Goal: Task Accomplishment & Management: Manage account settings

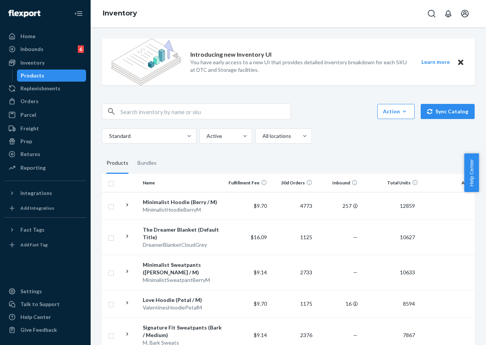
drag, startPoint x: 347, startPoint y: 13, endPoint x: 257, endPoint y: 1, distance: 91.1
click at [347, 13] on div "Inventory" at bounding box center [289, 13] width 396 height 27
click at [169, 111] on input "text" at bounding box center [206, 111] width 170 height 15
paste input "Minimalist Straight Leg Sweatpants"
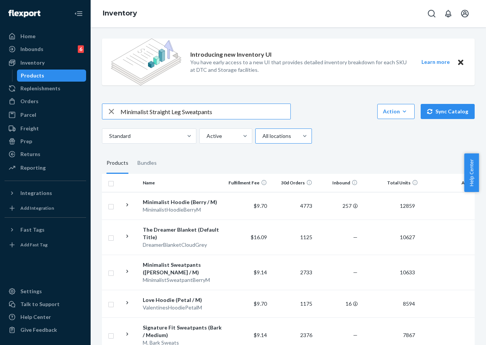
paste input "Steel Grey Leopard or Steel Leopard"
click at [251, 111] on input "Minimalist Straight Leg Sweatpants Steel Grey Leopard or Steel Leopard" at bounding box center [206, 111] width 170 height 15
drag, startPoint x: 247, startPoint y: 111, endPoint x: 366, endPoint y: 111, distance: 119.0
click at [366, 111] on div "Minimalist Straight Leg Sweatpants Steel Grey Leopard or Steel Leopard Action C…" at bounding box center [288, 112] width 373 height 16
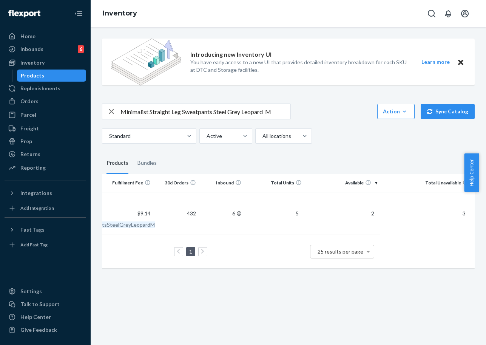
scroll to position [0, 0]
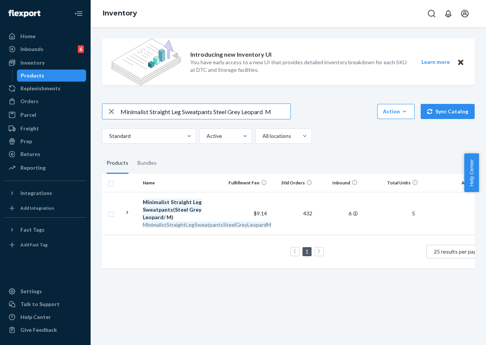
click at [196, 114] on input "Minimalist Straight Leg Sweatpants Steel Grey Leopard M" at bounding box center [206, 111] width 170 height 15
drag, startPoint x: 170, startPoint y: 112, endPoint x: 152, endPoint y: 111, distance: 18.9
click at [152, 111] on input "Minimalist Straight Leg Sweatpants Steel Grey Leopard M" at bounding box center [206, 111] width 170 height 15
drag, startPoint x: 212, startPoint y: 114, endPoint x: 186, endPoint y: 113, distance: 26.1
click at [186, 113] on input "Minimalist Straight Leg Sweatpants Steel Grey Leopard M" at bounding box center [206, 111] width 170 height 15
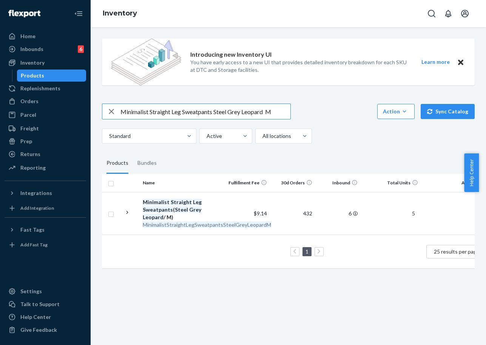
drag, startPoint x: 215, startPoint y: 113, endPoint x: 150, endPoint y: 113, distance: 65.4
click at [150, 113] on input "Minimalist Straight Leg Sweatpants Steel Grey Leopard M" at bounding box center [206, 111] width 170 height 15
paste input "Hoodie"
click at [249, 110] on input "Minimalist Hoodie Steel Grey Leopard M" at bounding box center [206, 111] width 170 height 15
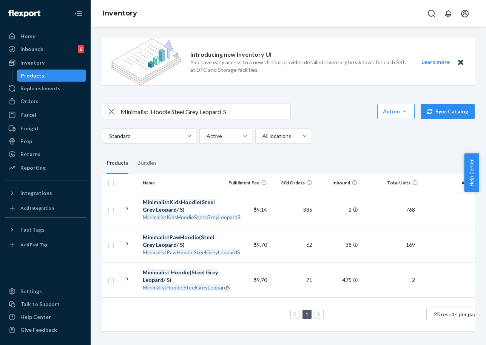
click at [166, 106] on input "Minimalist Hoodie Steel Grey Leopard S" at bounding box center [206, 111] width 170 height 15
paste input "Camo Sweatpants"
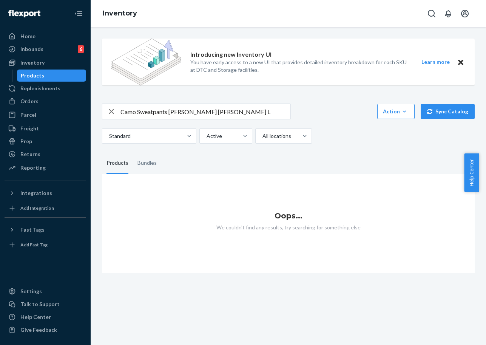
click at [179, 112] on input "Camo Sweatpants [PERSON_NAME] [PERSON_NAME] L" at bounding box center [206, 111] width 170 height 15
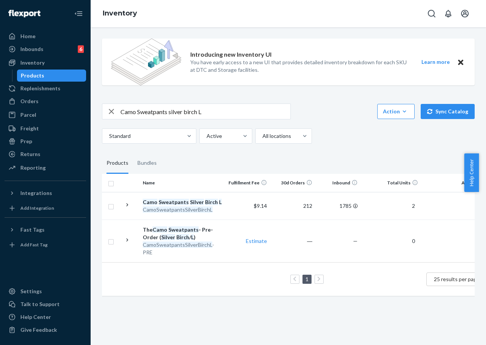
click at [170, 106] on input "Camo Sweatpants silver birch L" at bounding box center [206, 111] width 170 height 15
click at [156, 114] on input "Camo Sweatpants silver birch L" at bounding box center [206, 111] width 170 height 15
drag, startPoint x: 168, startPoint y: 112, endPoint x: 115, endPoint y: 111, distance: 52.5
click at [115, 111] on div "Camo Sweatpants silver birch L" at bounding box center [196, 111] width 188 height 15
paste input "Hoodie"
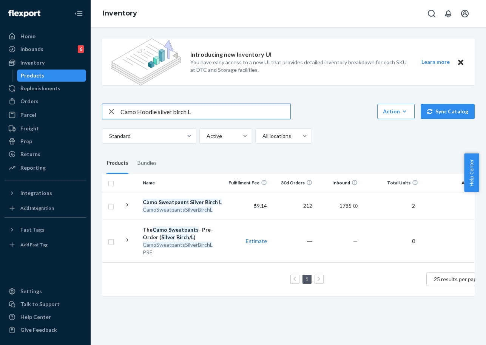
drag, startPoint x: 208, startPoint y: 104, endPoint x: 209, endPoint y: 108, distance: 3.9
click at [208, 105] on input "Camo Hoodie silver birch L" at bounding box center [206, 111] width 170 height 15
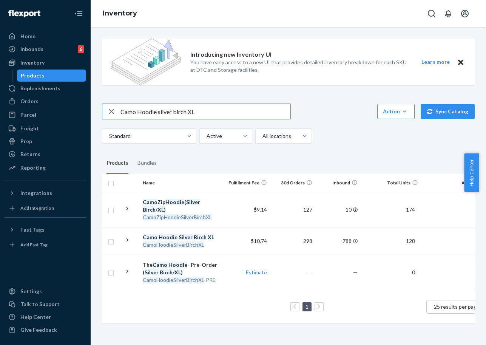
click at [196, 110] on input "Camo Hoodie silver birch XL" at bounding box center [206, 111] width 170 height 15
paste input "Tranquil Shorts"
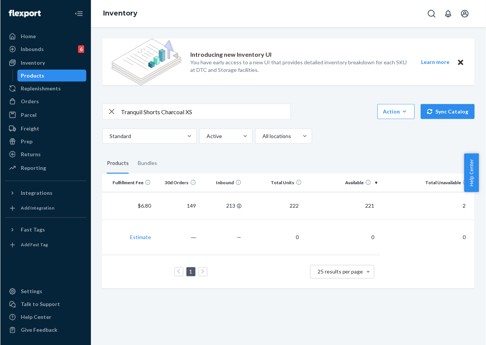
scroll to position [0, 85]
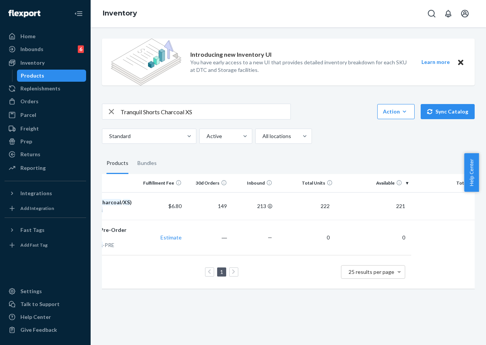
click at [155, 110] on input "Tranquil Shorts Charcoal XS" at bounding box center [206, 111] width 170 height 15
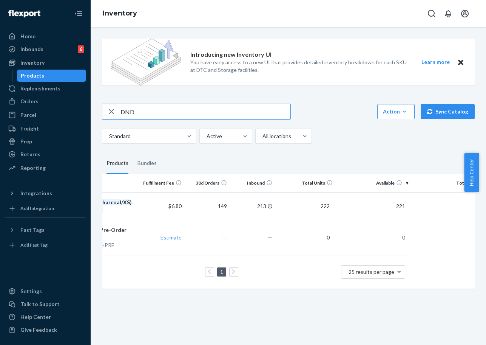
paste input "Travel Hoodie"
type input "DND Travel Hoodie steel grey M"
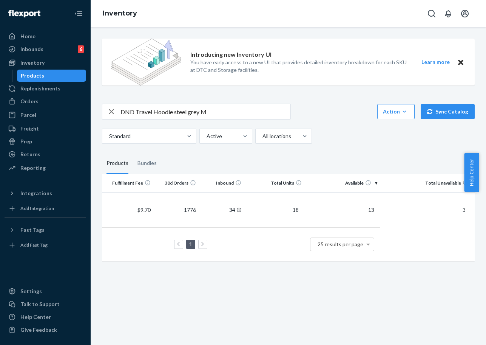
scroll to position [0, 0]
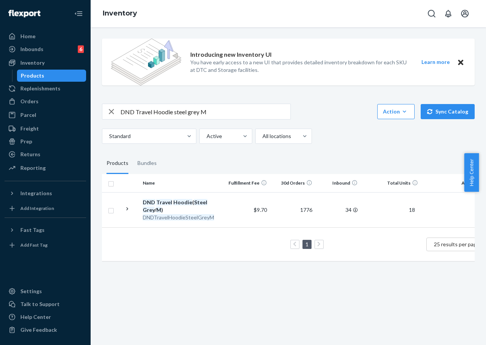
click at [175, 19] on div "Inventory" at bounding box center [289, 13] width 396 height 27
